Goal: Task Accomplishment & Management: Manage account settings

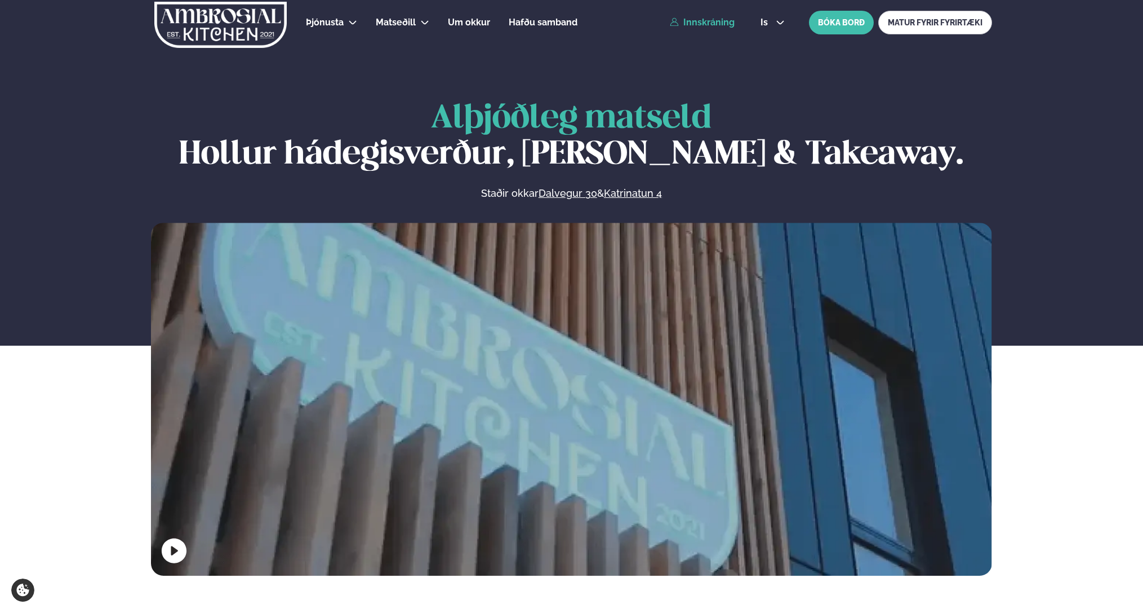
click at [724, 20] on link "Innskráning" at bounding box center [702, 22] width 65 height 10
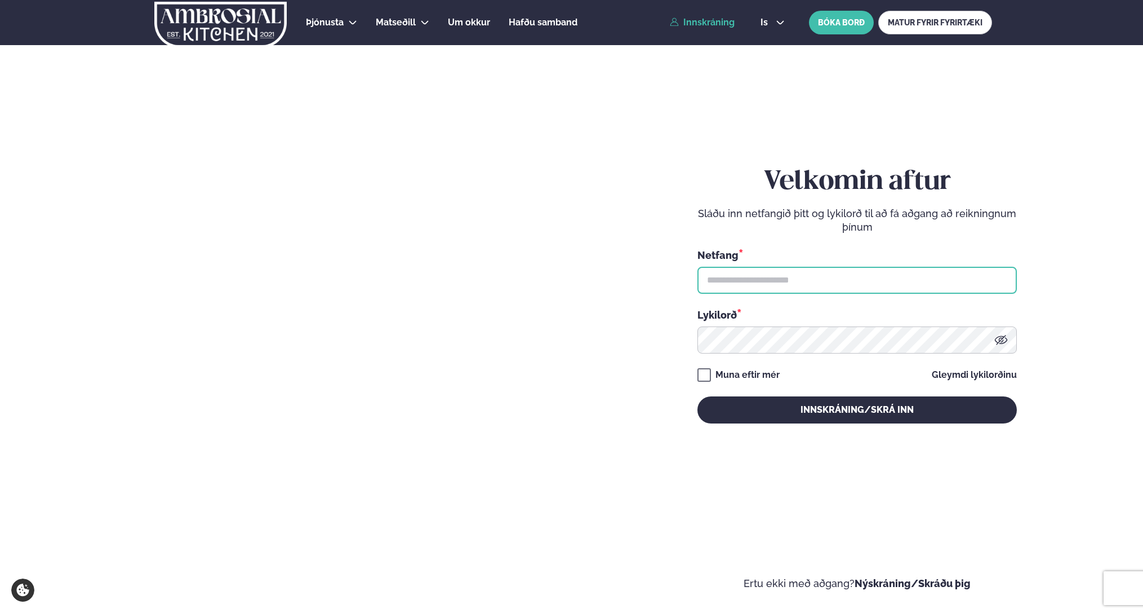
click at [841, 277] on input "text" at bounding box center [858, 280] width 320 height 27
type input "**********"
click at [866, 281] on input "**********" at bounding box center [858, 280] width 320 height 27
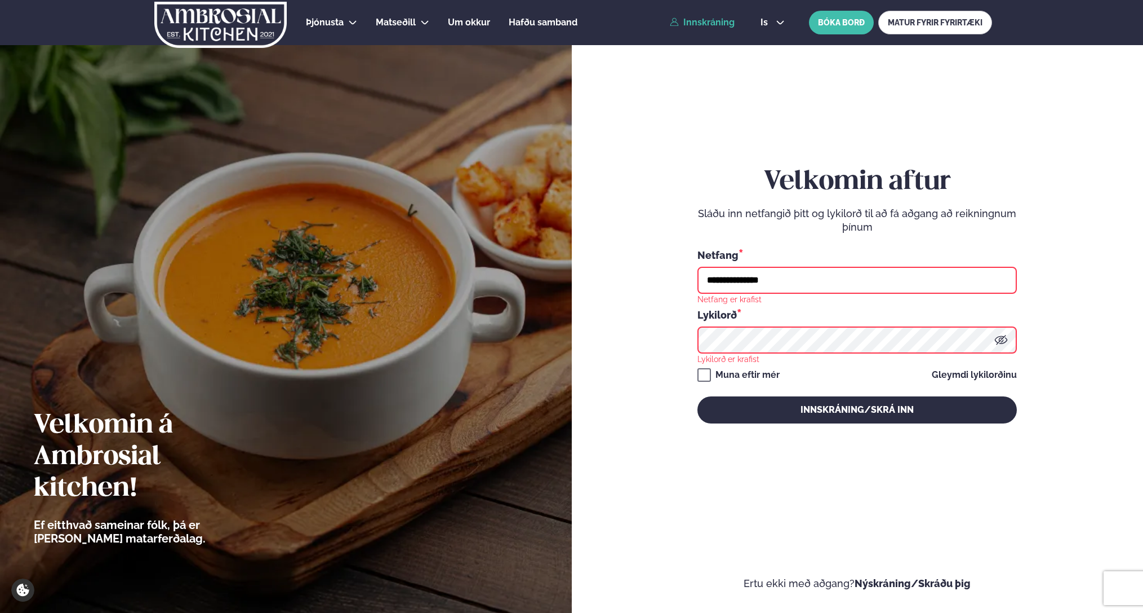
type input "**********"
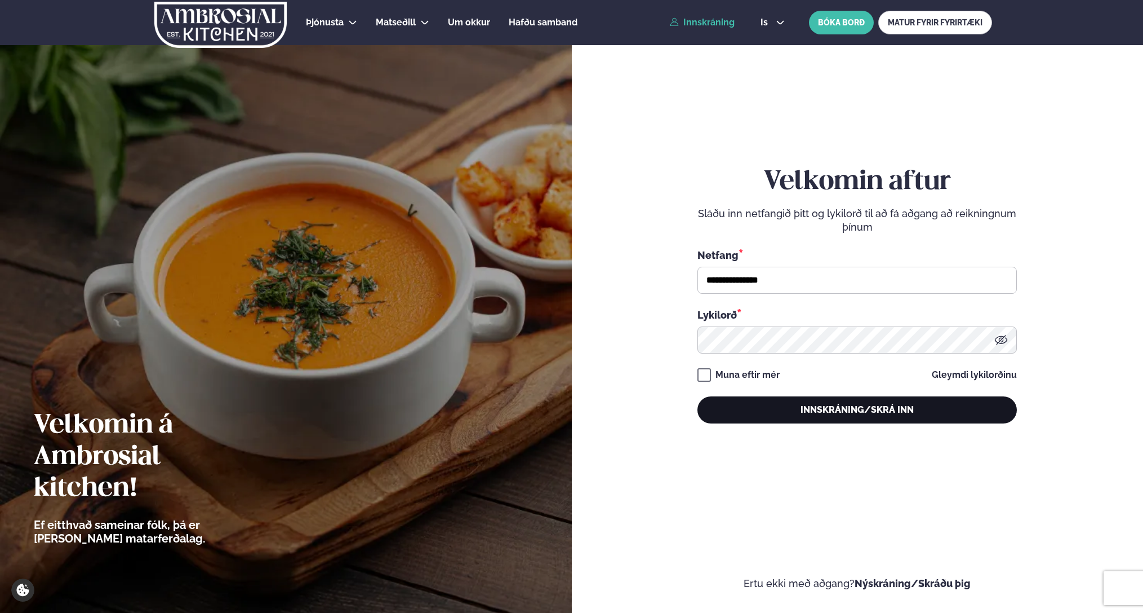
click at [861, 413] on button "Innskráning/Skrá inn" at bounding box center [858, 409] width 320 height 27
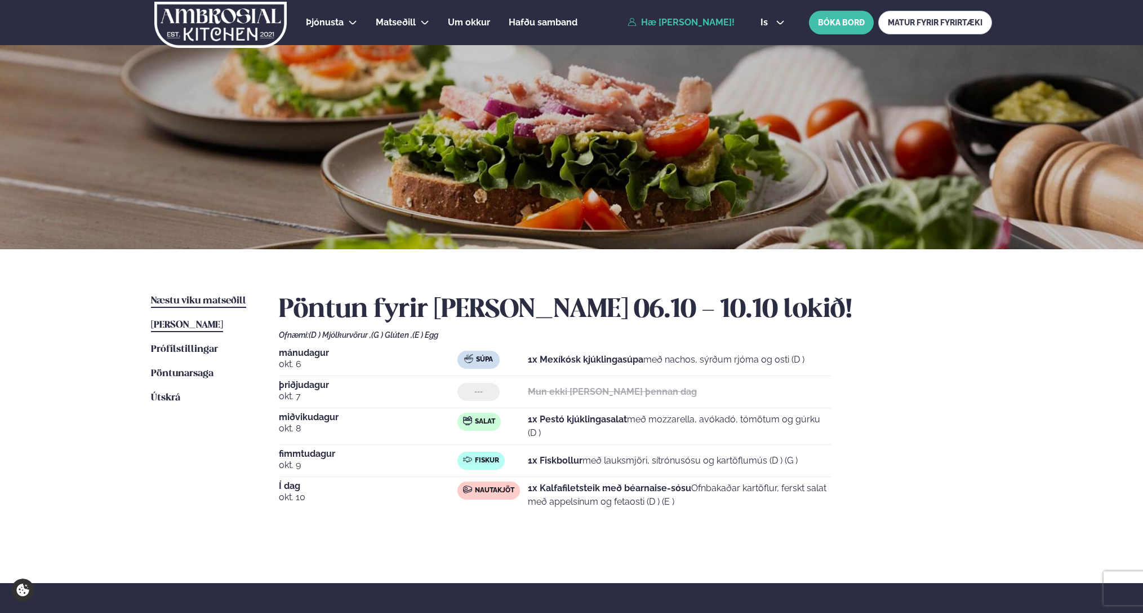
click at [194, 297] on span "Næstu viku matseðill" at bounding box center [198, 301] width 95 height 10
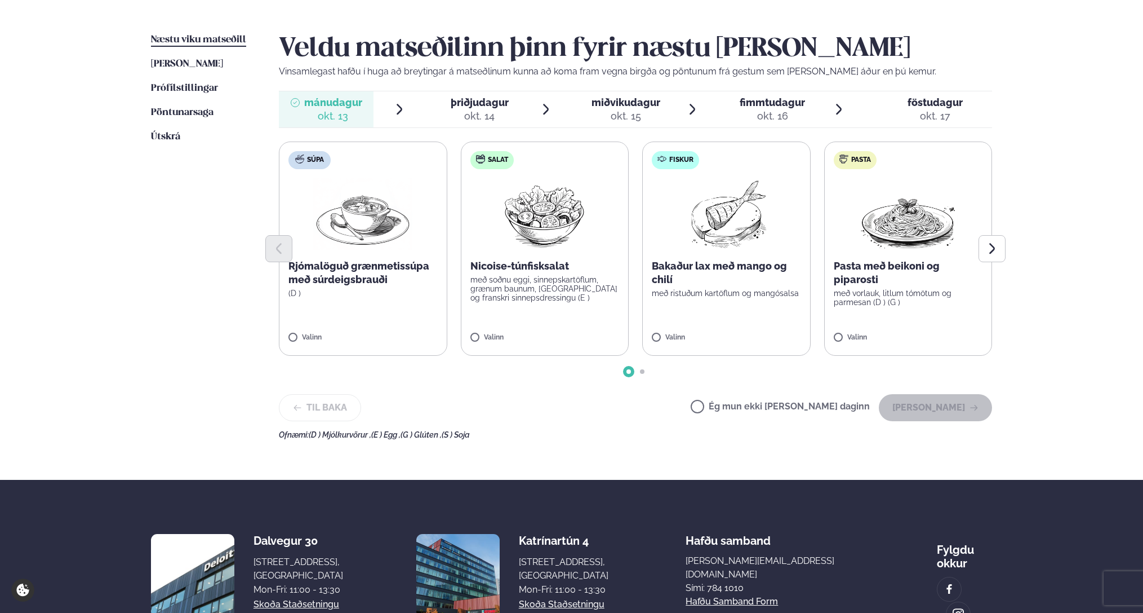
scroll to position [269, 0]
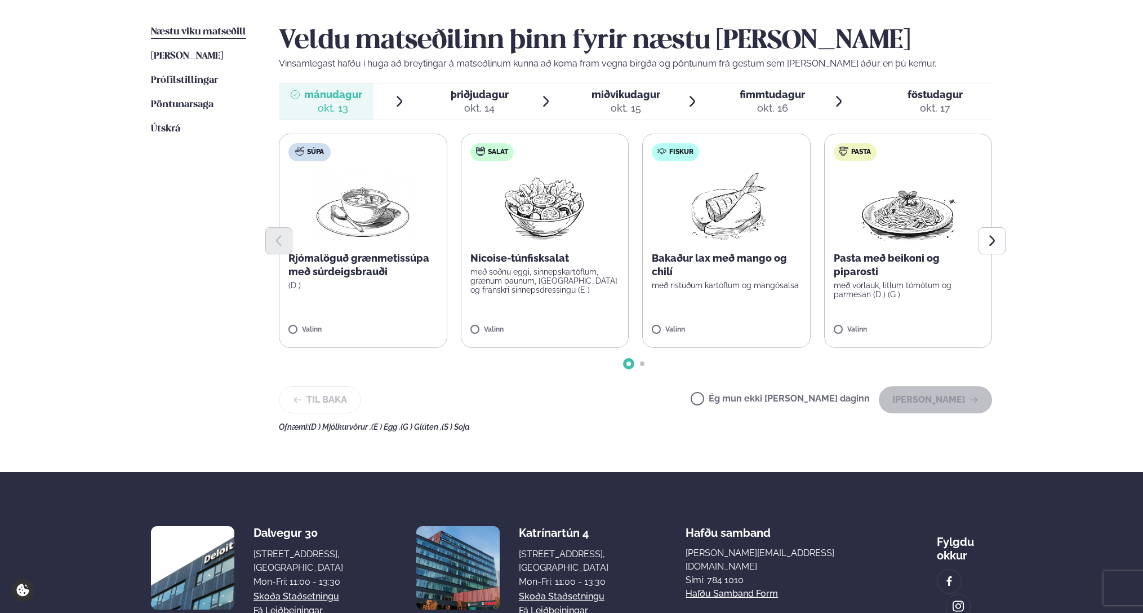
click at [779, 400] on label "Ég mun ekki [PERSON_NAME] daginn" at bounding box center [780, 400] width 179 height 12
click at [906, 394] on button "[PERSON_NAME]" at bounding box center [935, 399] width 113 height 27
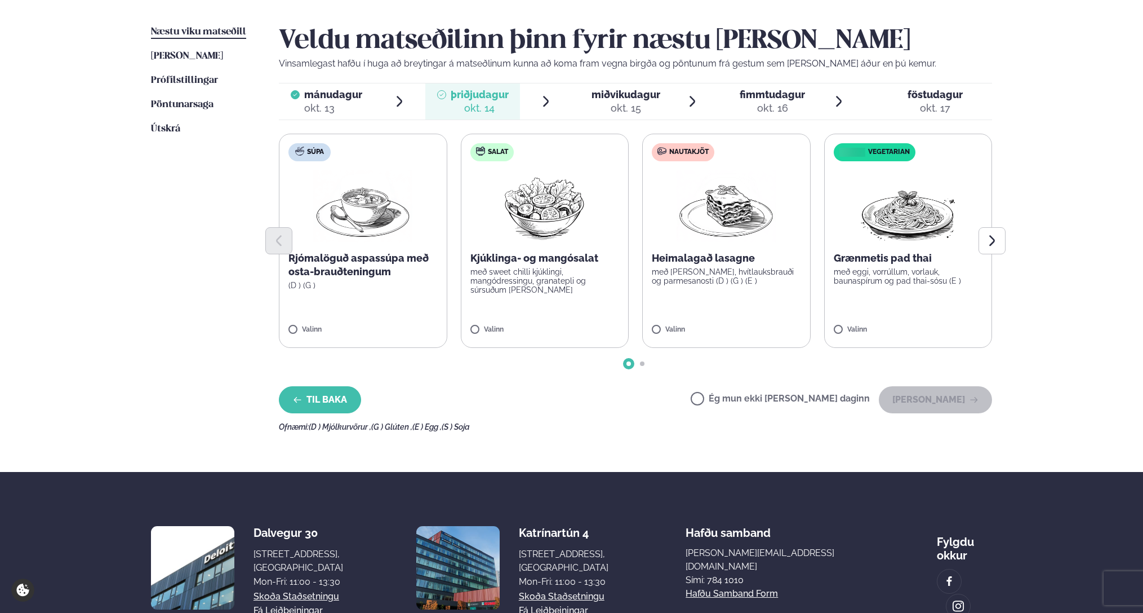
click at [328, 409] on button "Til baka" at bounding box center [320, 399] width 82 height 27
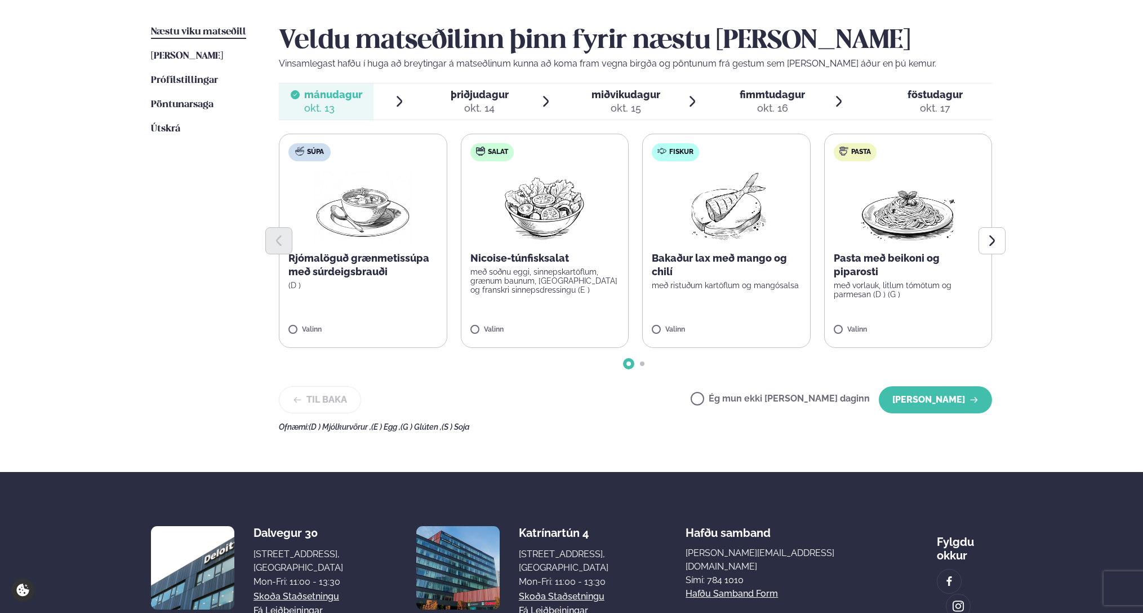
click at [559, 294] on p "með soðnu eggi, sinnepskartöflum, grænum baunum, [GEOGRAPHIC_DATA] og franskri …" at bounding box center [545, 280] width 149 height 27
click at [960, 232] on button "Next slide" at bounding box center [992, 240] width 27 height 27
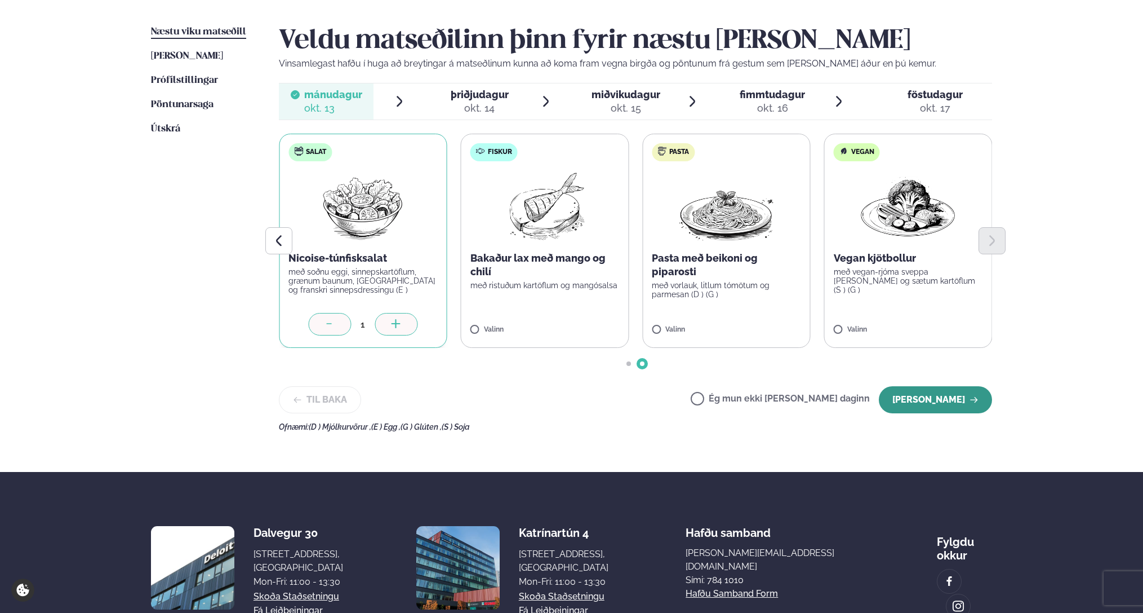
click at [934, 393] on button "[PERSON_NAME]" at bounding box center [935, 399] width 113 height 27
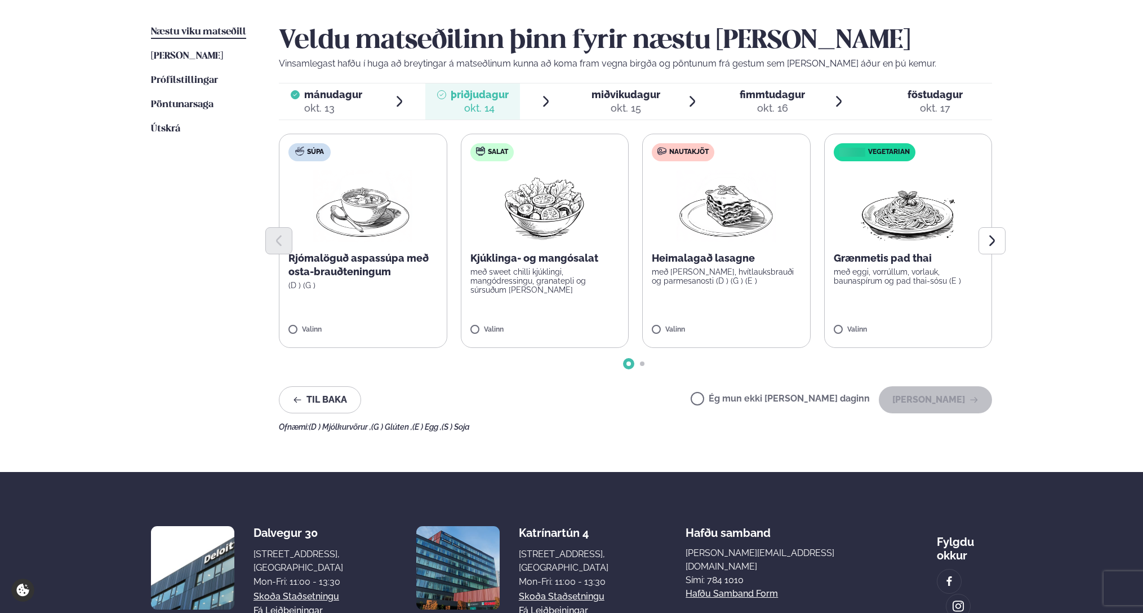
click at [402, 307] on label "Súpa Rjómalöguð aspassúpa með osta-brauðteningum (D ) (G ) Valinn" at bounding box center [363, 241] width 168 height 214
click at [711, 317] on label "Nautakjöt Heimalagað lasagne með basil pesto, hvítlauksbrauði og parmesanosti (…" at bounding box center [726, 241] width 168 height 214
click at [353, 318] on div "1" at bounding box center [363, 324] width 24 height 13
click at [337, 320] on div at bounding box center [329, 324] width 43 height 23
click at [693, 323] on icon at bounding box center [693, 324] width 11 height 11
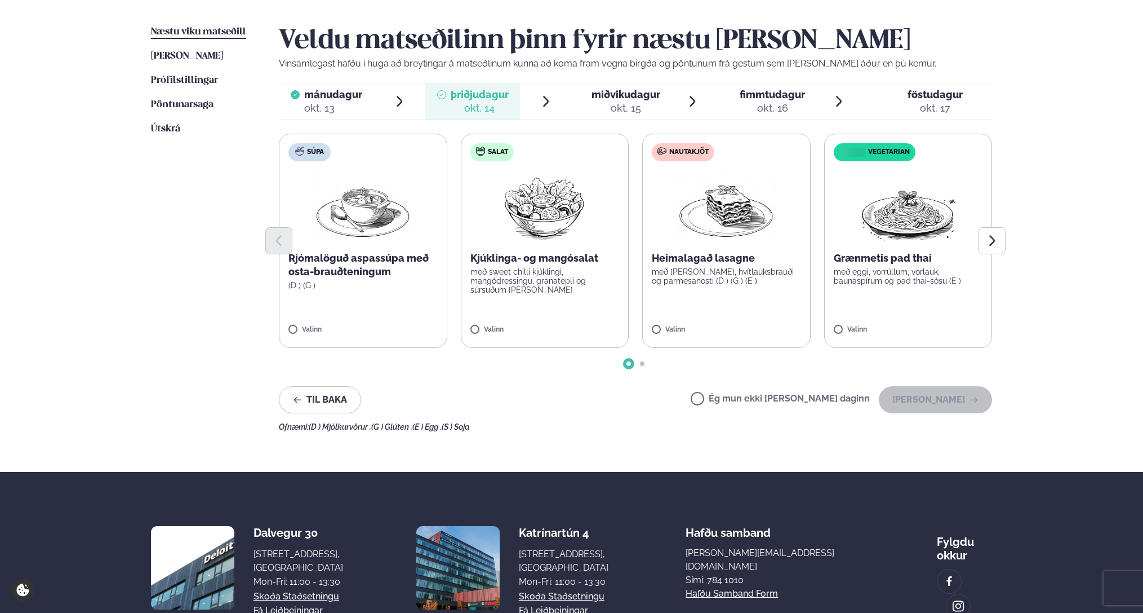
click at [336, 324] on label "Súpa Rjómalöguð aspassúpa með osta-brauðteningum (D ) (G ) Valinn" at bounding box center [363, 241] width 168 height 214
click at [960, 251] on button "Next slide" at bounding box center [992, 240] width 27 height 27
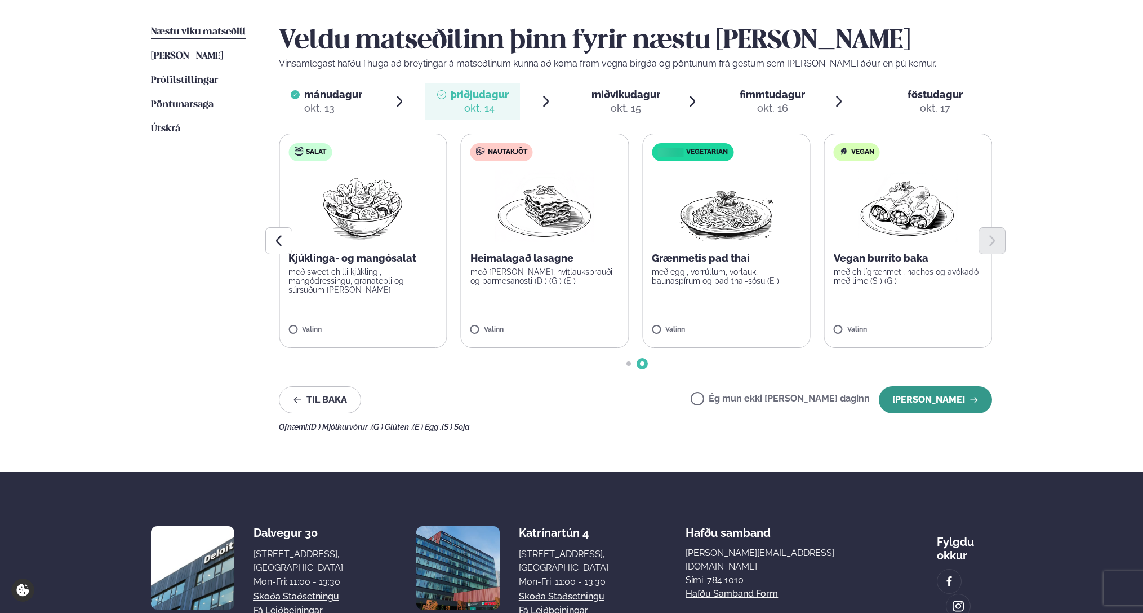
click at [927, 396] on button "[PERSON_NAME]" at bounding box center [935, 399] width 113 height 27
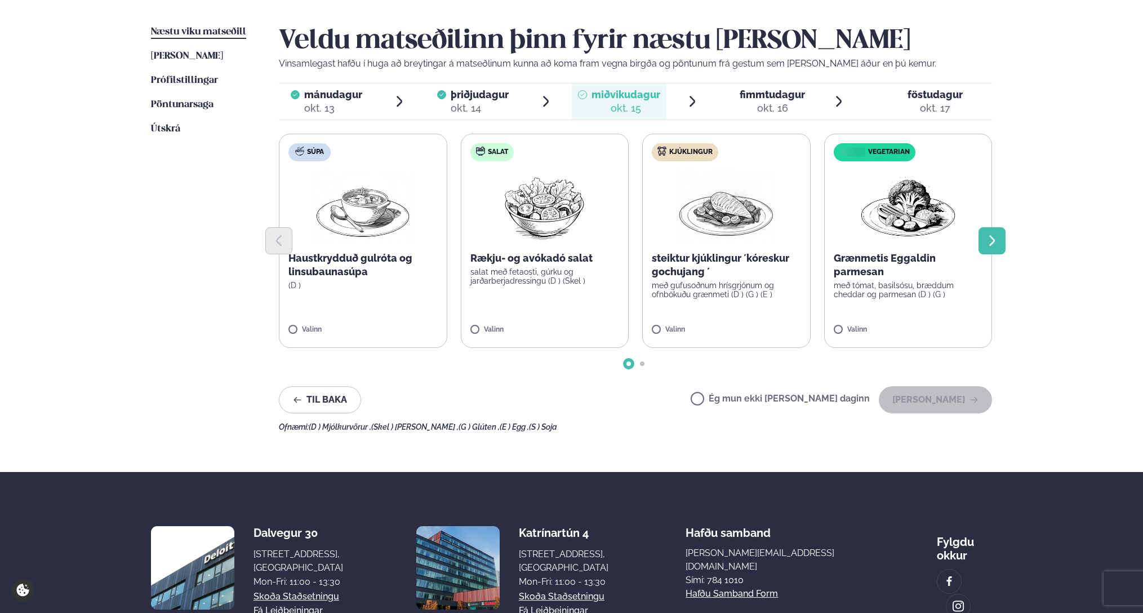
click at [960, 245] on icon "Next slide" at bounding box center [993, 241] width 14 height 14
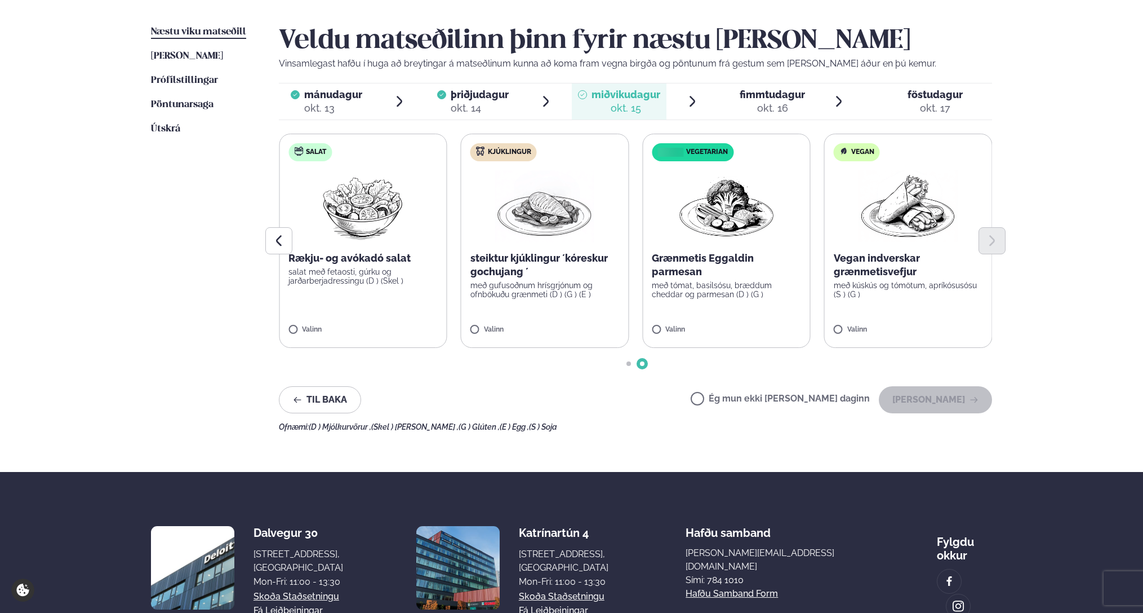
click at [552, 272] on p "steiktur kjúklingur ´kóreskur gochujang ´" at bounding box center [545, 264] width 149 height 27
click at [951, 402] on button "[PERSON_NAME]" at bounding box center [935, 399] width 113 height 27
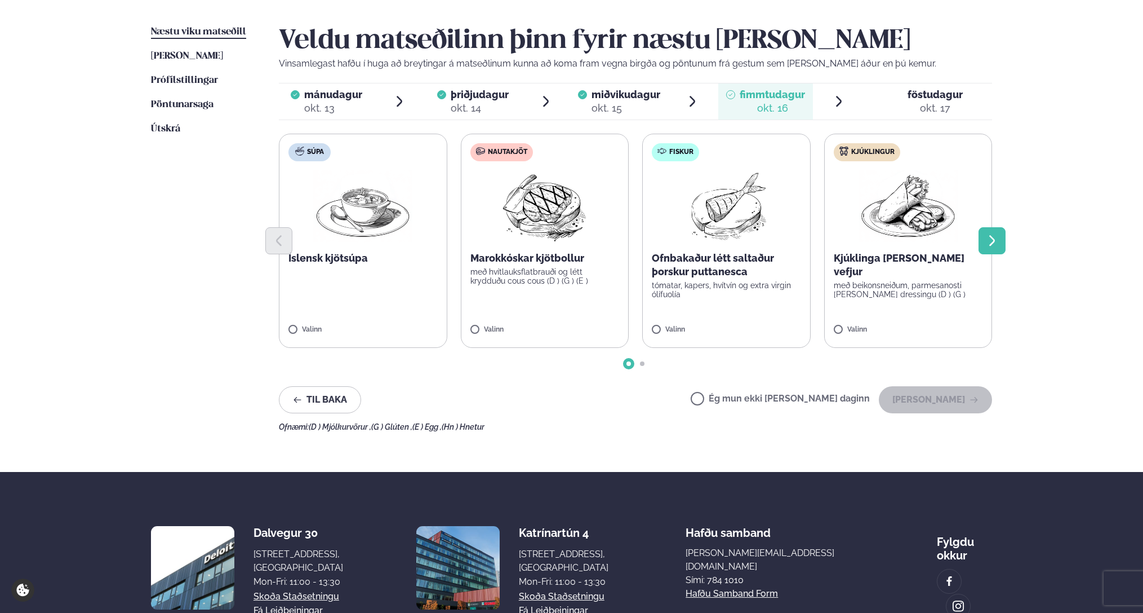
click at [960, 240] on icon "Next slide" at bounding box center [993, 241] width 14 height 14
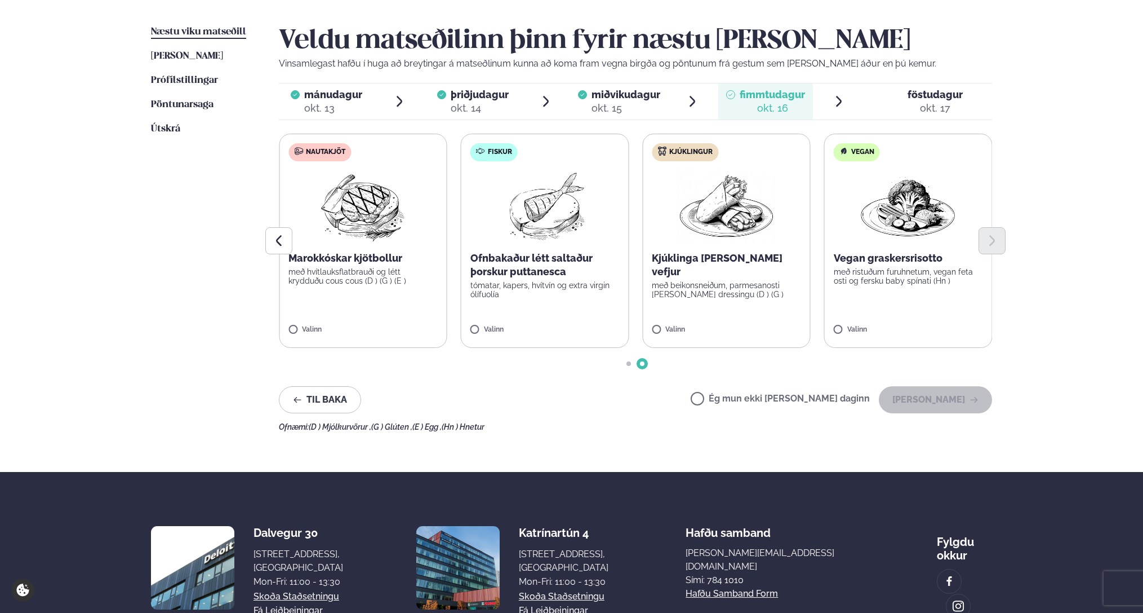
click at [740, 296] on label "Kjúklingur Kjúklinga [PERSON_NAME] vefjur með beikonsneiðum, parmesanosti [PERS…" at bounding box center [726, 241] width 168 height 214
click at [959, 406] on button "[PERSON_NAME]" at bounding box center [935, 399] width 113 height 27
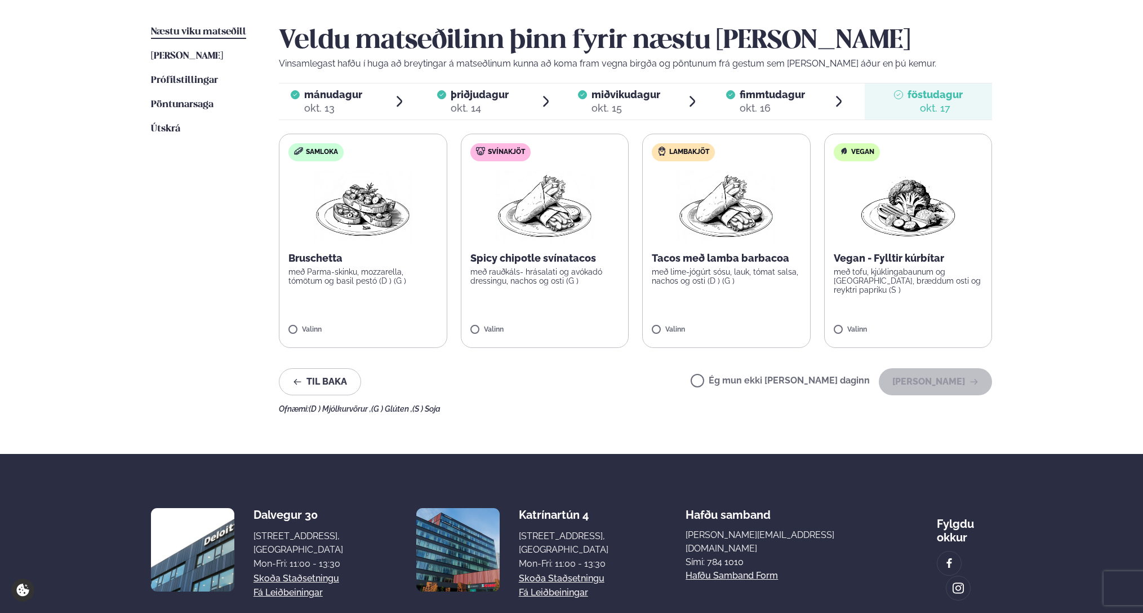
click at [943, 102] on div "okt. 17" at bounding box center [935, 108] width 55 height 14
click at [748, 383] on label "Ég mun ekki [PERSON_NAME] daginn" at bounding box center [780, 382] width 179 height 12
click at [343, 286] on label "Samloka Bruschetta með Parma-skinku, mozzarella, tómötum og basil pestó (D ) (G…" at bounding box center [363, 241] width 168 height 214
click at [945, 383] on button "[PERSON_NAME]" at bounding box center [935, 381] width 113 height 27
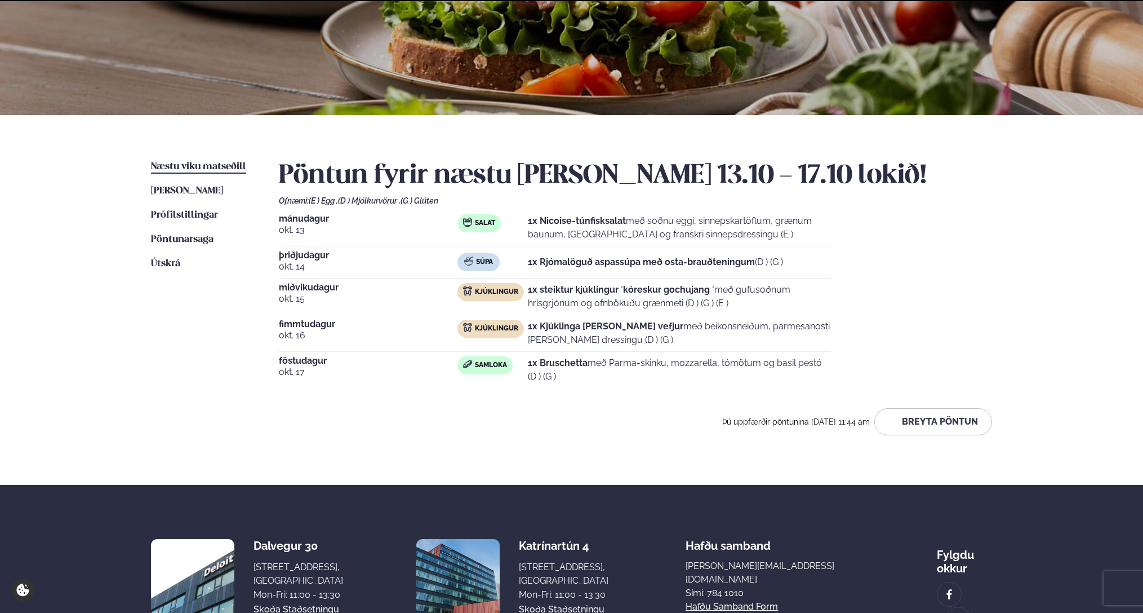
scroll to position [234, 0]
